Goal: Book appointment/travel/reservation

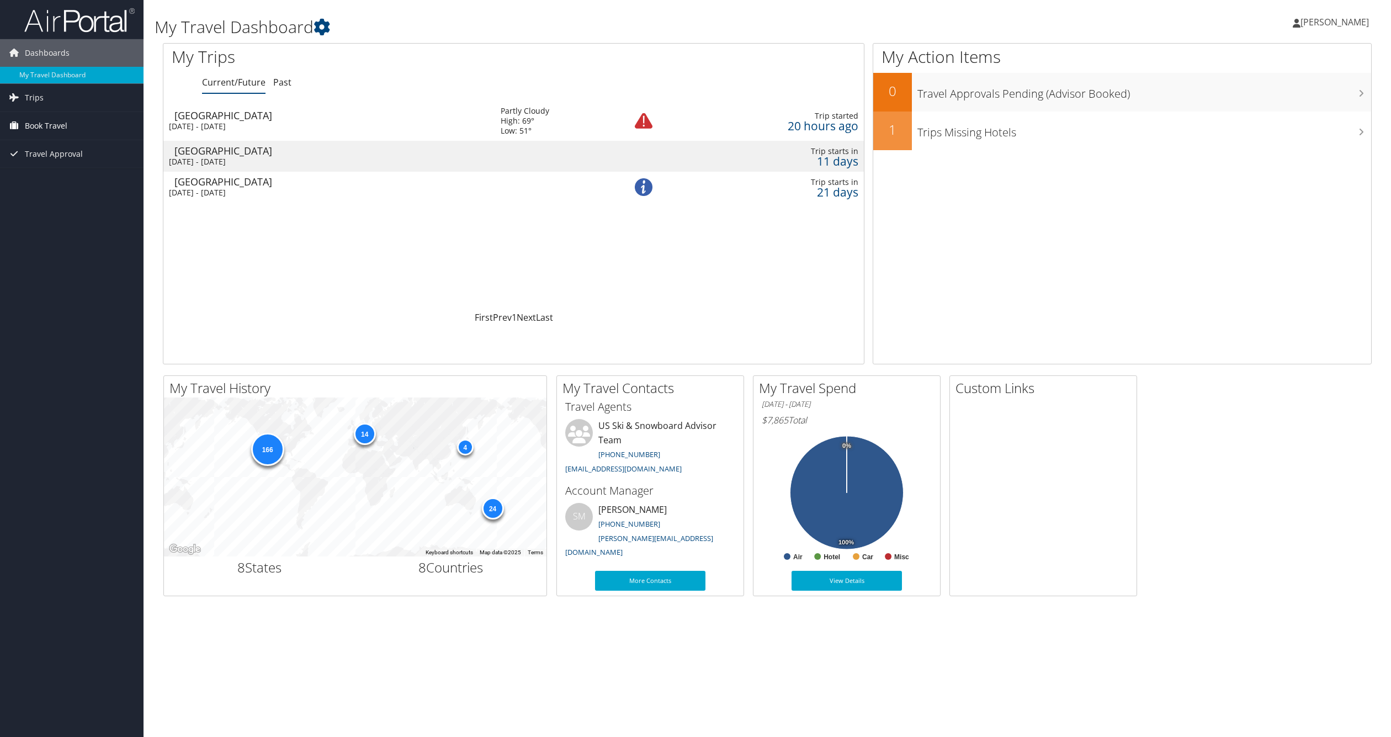
click at [46, 125] on span "Book Travel" at bounding box center [46, 126] width 43 height 28
click at [49, 181] on link "Book/Manage Online Trips" at bounding box center [72, 181] width 144 height 17
click at [50, 179] on link "Book/Manage Online Trips" at bounding box center [72, 181] width 144 height 17
